Goal: Transaction & Acquisition: Subscribe to service/newsletter

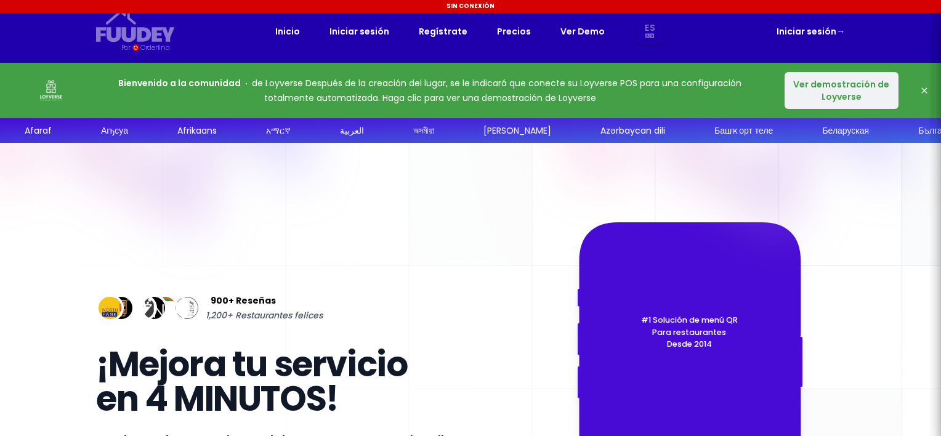
select select "es"
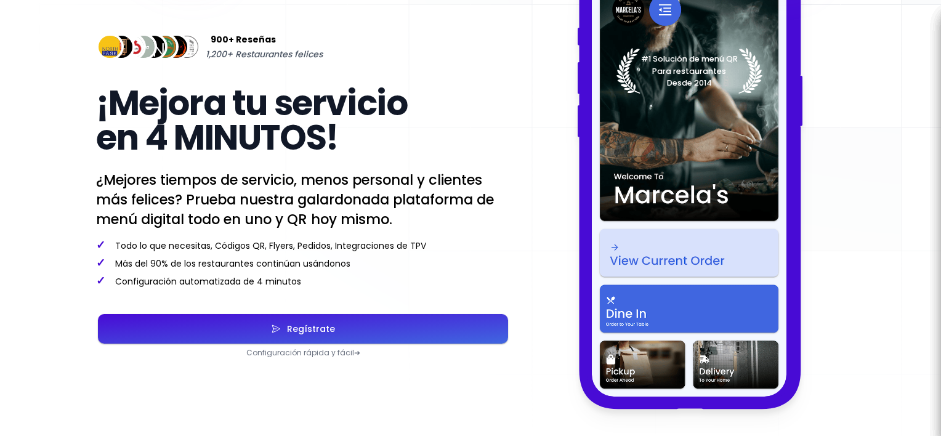
scroll to position [205, 0]
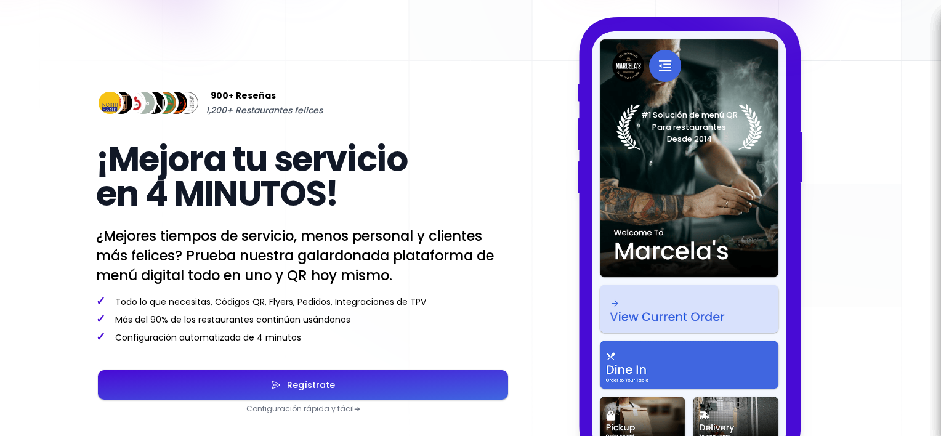
click at [361, 394] on button "Regístrate" at bounding box center [303, 385] width 410 height 30
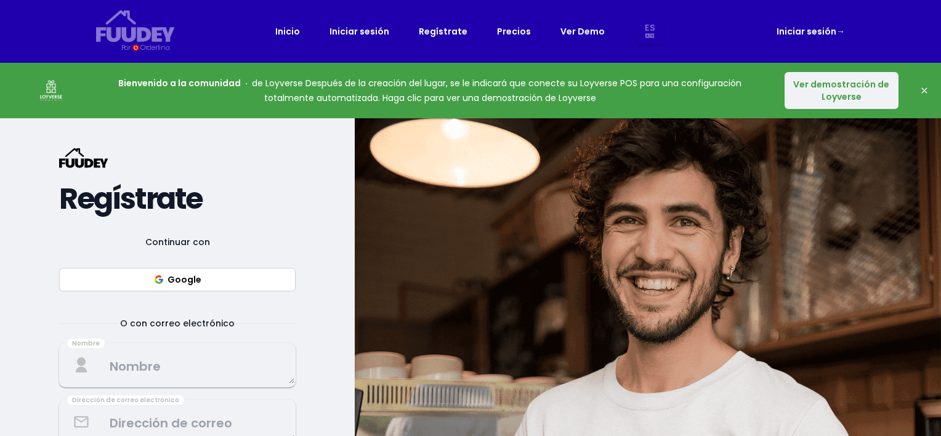
select select "es"
click at [845, 95] on button "Ver demostración de Loyverse" at bounding box center [841, 90] width 114 height 37
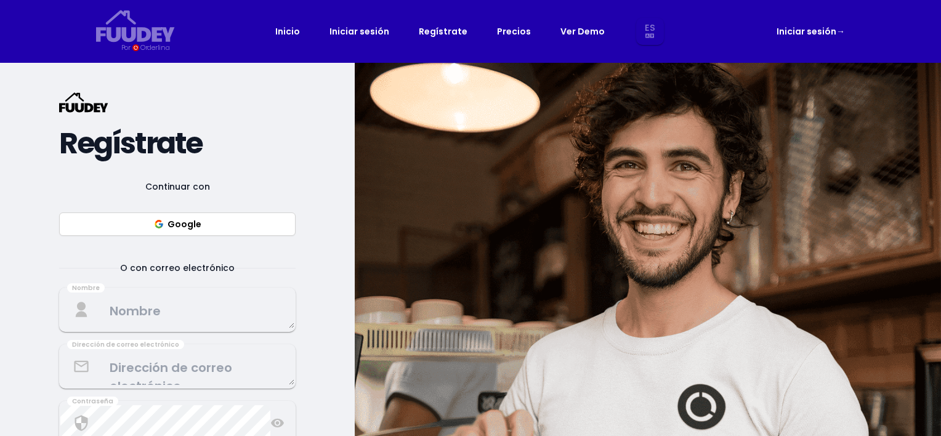
select select "es"
click at [510, 33] on link "Precios" at bounding box center [514, 31] width 34 height 15
select select "es"
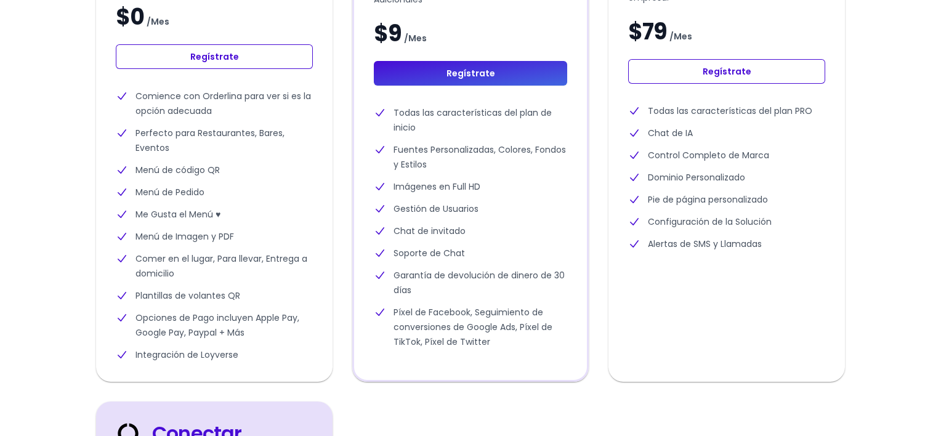
scroll to position [410, 0]
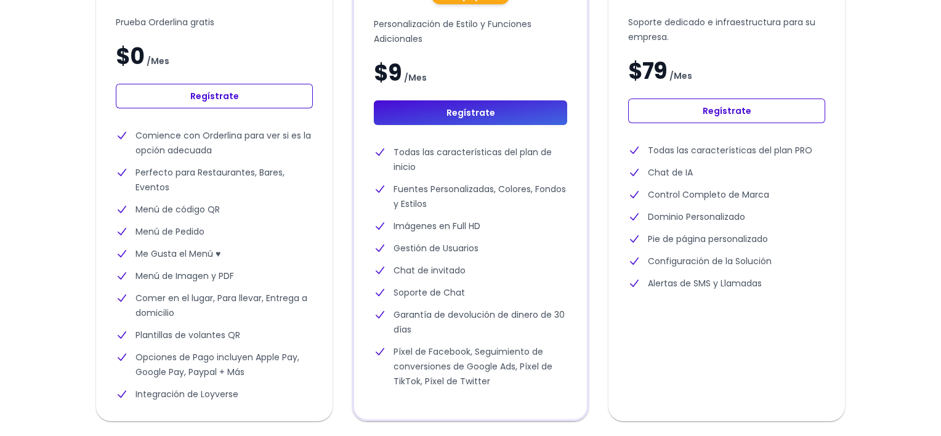
click at [188, 97] on link "Regístrate" at bounding box center [214, 96] width 197 height 25
select select "es"
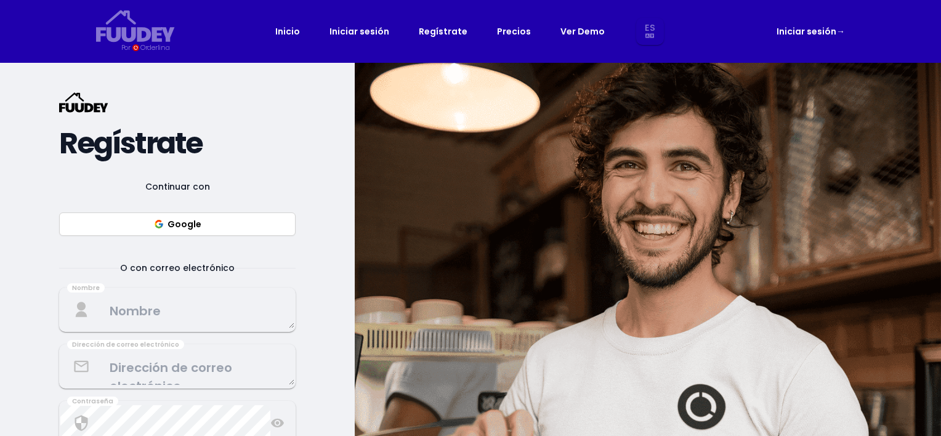
click at [328, 290] on div "{/* Added fill="currentColor" here */} {/* This rectangle defines the backgroun…" at bounding box center [177, 334] width 355 height 542
click at [575, 31] on link "Ver Demo" at bounding box center [582, 31] width 44 height 15
select select "es"
